Goal: Download file/media

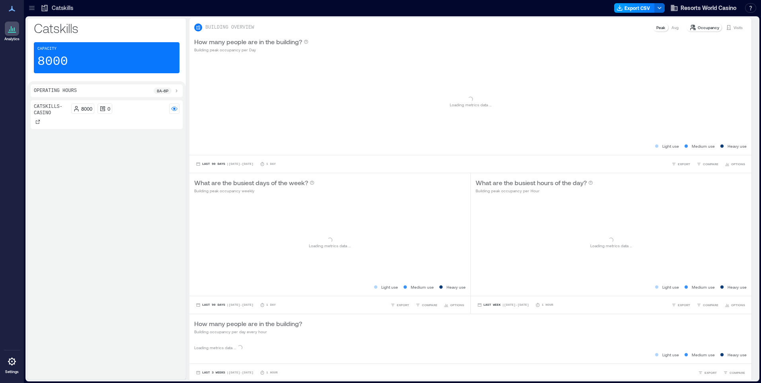
click at [639, 8] on button "Export CSV" at bounding box center [634, 8] width 41 height 10
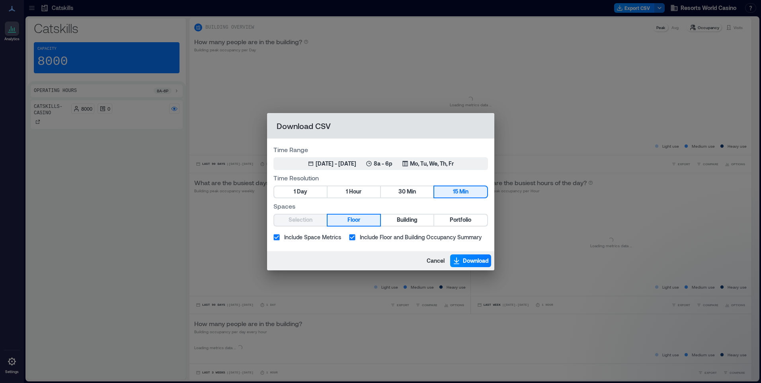
click at [471, 227] on div "Time Range Jun 1, 2025 - [DATE] 8a - 6p Mo, Tu, We, Th, Fr Time Resolution 1 Da…" at bounding box center [380, 195] width 227 height 113
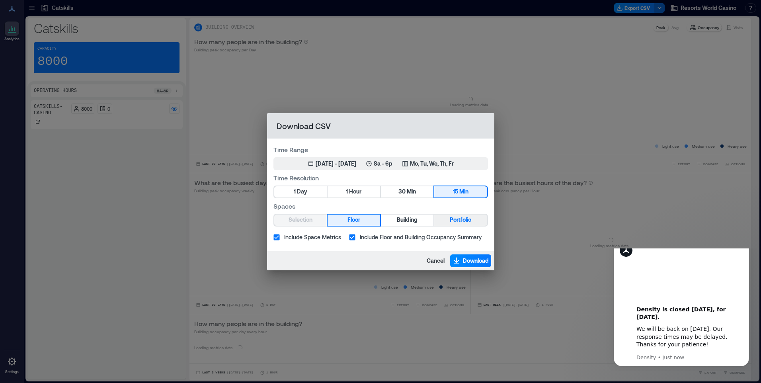
click at [470, 224] on span "Portfolio" at bounding box center [460, 220] width 21 height 10
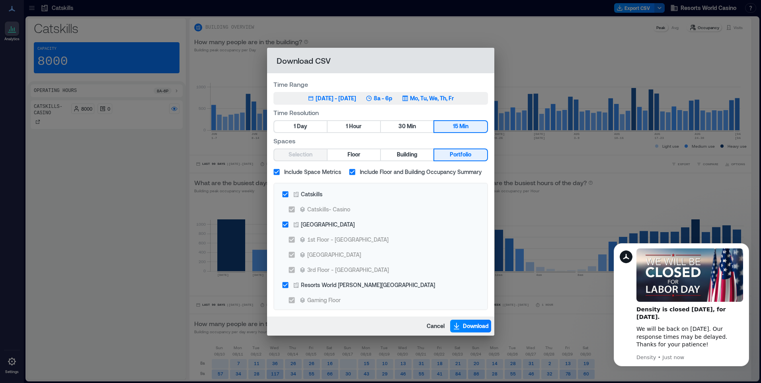
click at [449, 98] on p "Mo, Tu, We, Th, Fr" at bounding box center [432, 98] width 44 height 8
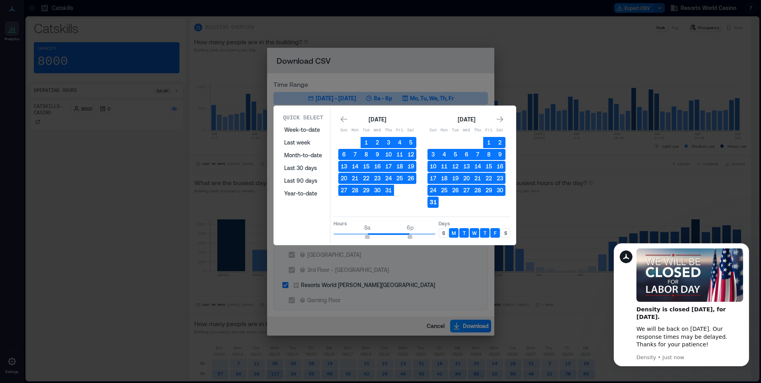
click at [435, 203] on button "31" at bounding box center [433, 202] width 11 height 11
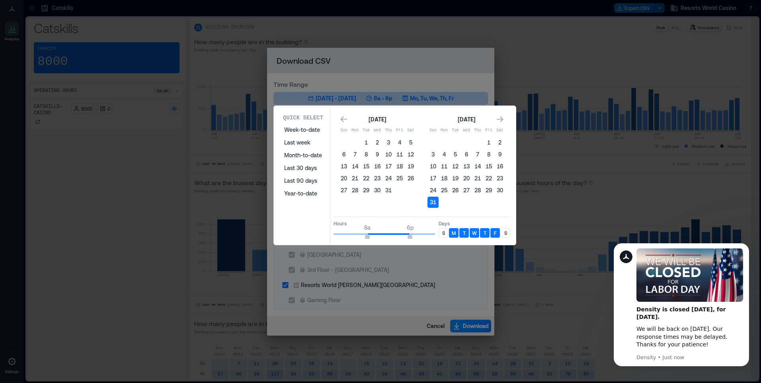
click at [443, 236] on p "S" at bounding box center [443, 233] width 3 height 6
click at [506, 234] on p "S" at bounding box center [505, 233] width 3 height 6
type input "*"
drag, startPoint x: 367, startPoint y: 236, endPoint x: 359, endPoint y: 243, distance: 10.1
click at [359, 243] on div "Quick Select Week-to-date Last week Month-to-date Last 30 days Last 90 days Yea…" at bounding box center [394, 175] width 237 height 136
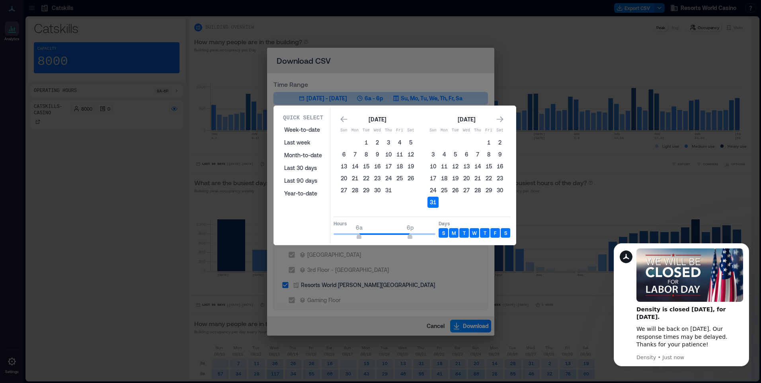
click at [410, 240] on div "Quick Select Week-to-date Last week Month-to-date Last 30 days Last 90 days Yea…" at bounding box center [394, 175] width 237 height 136
type input "**"
drag, startPoint x: 411, startPoint y: 239, endPoint x: 461, endPoint y: 236, distance: 50.2
click at [461, 236] on div "Hours 6a 12a Days S M T W T F S" at bounding box center [422, 228] width 177 height 23
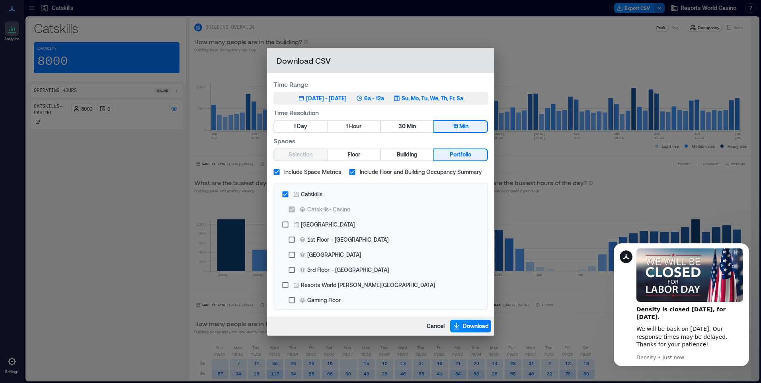
click at [457, 102] on p "Su, Mo, Tu, We, Th, Fr, Sa" at bounding box center [433, 98] width 62 height 8
click at [468, 323] on span "Download" at bounding box center [476, 326] width 26 height 8
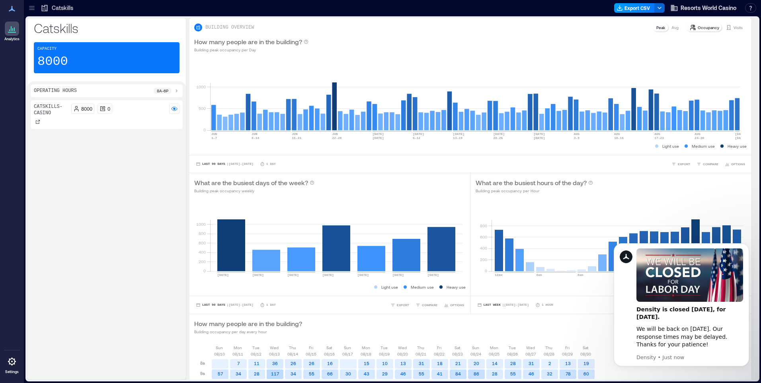
click at [644, 10] on button "Export CSV" at bounding box center [634, 8] width 41 height 10
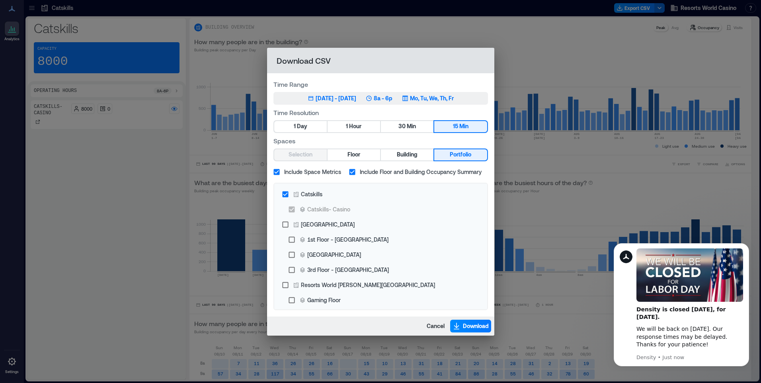
click at [452, 100] on p "Mo, Tu, We, Th, Fr" at bounding box center [432, 98] width 44 height 8
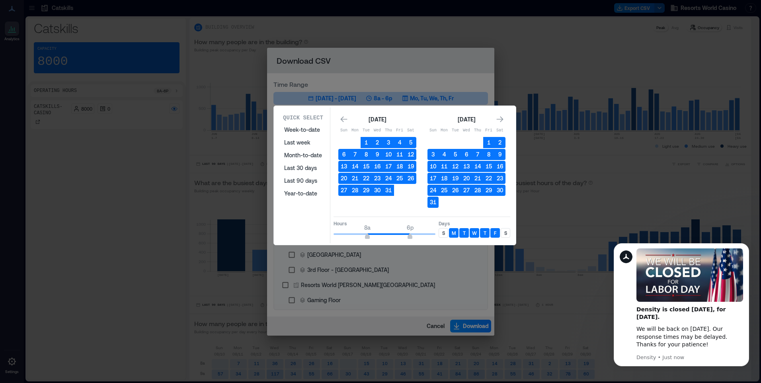
click at [443, 230] on p "S" at bounding box center [443, 233] width 3 height 6
click at [507, 234] on div "S" at bounding box center [506, 233] width 10 height 10
click at [432, 202] on button "31" at bounding box center [433, 202] width 11 height 11
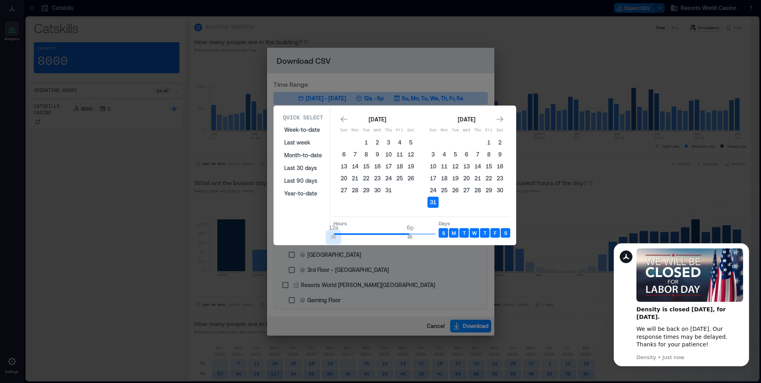
type input "*"
drag, startPoint x: 365, startPoint y: 234, endPoint x: 303, endPoint y: 234, distance: 62.1
click at [304, 234] on div "Quick Select Week-to-date Last week Month-to-date Last 30 days Last 90 days Yea…" at bounding box center [394, 175] width 237 height 136
type input "*"
drag, startPoint x: 409, startPoint y: 236, endPoint x: 359, endPoint y: 240, distance: 50.7
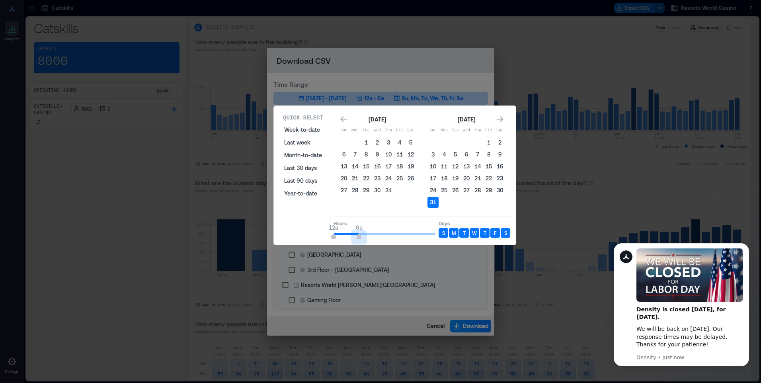
click at [359, 240] on div "Quick Select Week-to-date Last week Month-to-date Last 30 days Last 90 days Yea…" at bounding box center [394, 175] width 237 height 136
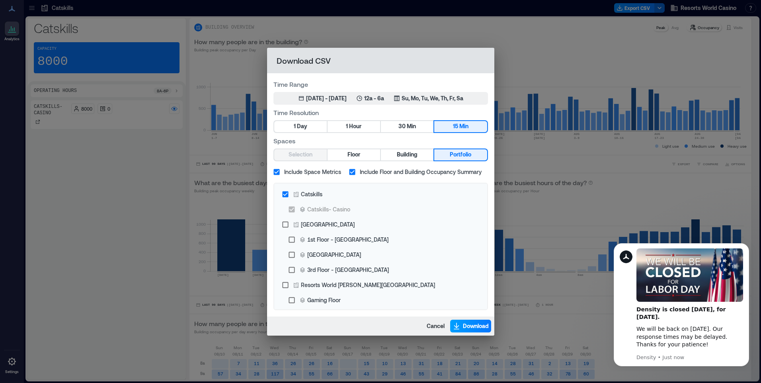
click at [471, 326] on span "Download" at bounding box center [476, 326] width 26 height 8
